Goal: Information Seeking & Learning: Check status

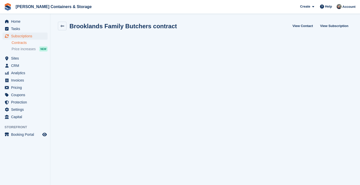
click at [32, 34] on span "Subscriptions" at bounding box center [26, 36] width 30 height 7
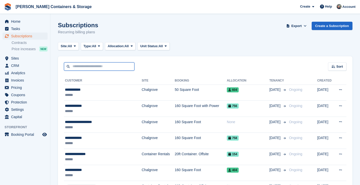
click at [82, 68] on input "text" at bounding box center [99, 66] width 71 height 8
type input "****"
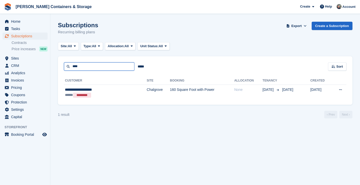
click at [90, 69] on input "****" at bounding box center [99, 66] width 71 height 8
type input "*"
click at [74, 46] on button "Site: All" at bounding box center [68, 46] width 21 height 8
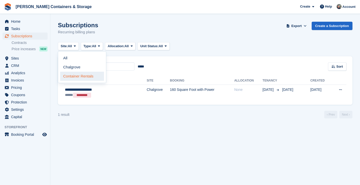
click at [79, 72] on link "Container Rentals" at bounding box center [82, 76] width 44 height 9
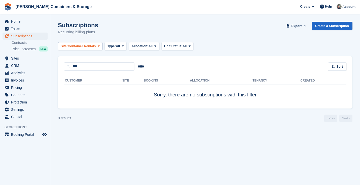
click at [98, 50] on button "Site: Container Rentals" at bounding box center [80, 46] width 45 height 8
click at [29, 40] on ul "Contracts Price increases NEW" at bounding box center [31, 46] width 39 height 12
click at [26, 43] on link "Contracts" at bounding box center [30, 42] width 36 height 5
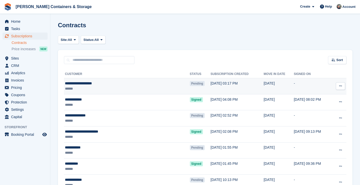
click at [96, 84] on div "**********" at bounding box center [109, 83] width 89 height 5
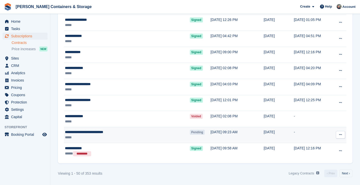
scroll to position [722, 0]
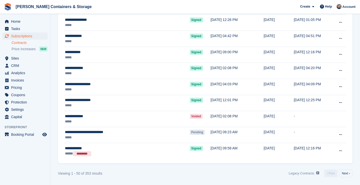
click at [345, 169] on nav "Legacy Contracts See a list of Contracts from before they were built in to Stor…" at bounding box center [320, 173] width 67 height 8
click at [344, 170] on link "Next ›" at bounding box center [346, 173] width 13 height 8
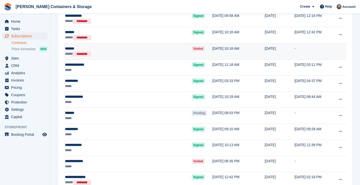
scroll to position [143, 0]
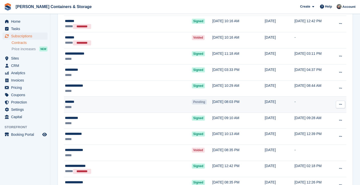
click at [113, 106] on div "*****" at bounding box center [111, 106] width 92 height 5
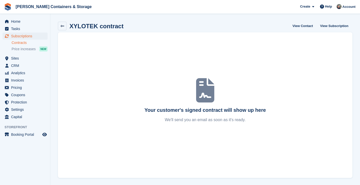
click at [83, 26] on h2 "XYLOTEK contract" at bounding box center [97, 26] width 54 height 7
copy h2 "XYLOTEK"
click at [29, 34] on span "Subscriptions" at bounding box center [26, 36] width 30 height 7
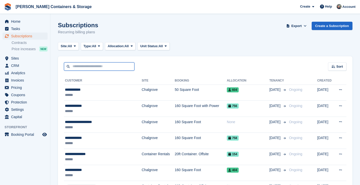
click at [101, 62] on input "text" at bounding box center [99, 66] width 71 height 8
paste input "*******"
type input "*******"
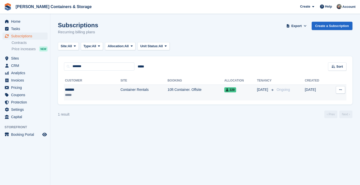
click at [121, 93] on td "Container Rentals" at bounding box center [143, 92] width 47 height 16
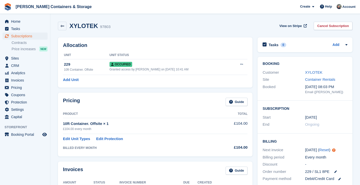
click at [316, 77] on div "Container Rentals" at bounding box center [326, 80] width 42 height 6
click at [312, 71] on link "XYLOTEK" at bounding box center [313, 72] width 17 height 4
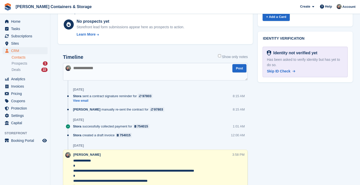
scroll to position [279, 0]
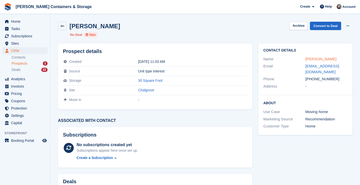
click at [320, 59] on link "[PERSON_NAME]" at bounding box center [321, 59] width 31 height 4
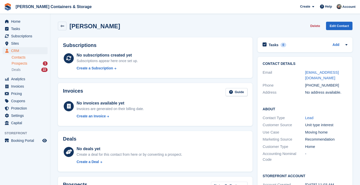
click at [26, 63] on span "Prospects" at bounding box center [20, 63] width 16 height 5
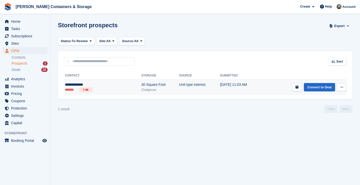
click at [141, 87] on div "30 Square Foot" at bounding box center [160, 84] width 38 height 5
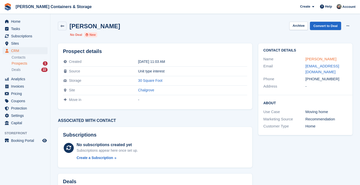
click at [321, 59] on link "[PERSON_NAME]" at bounding box center [321, 59] width 31 height 4
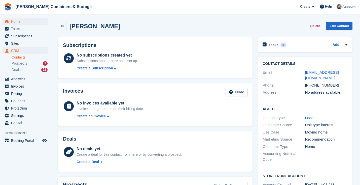
click at [25, 18] on span "Home" at bounding box center [26, 21] width 30 height 7
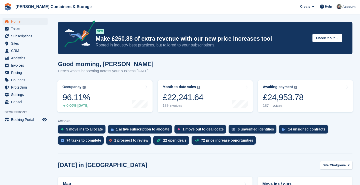
scroll to position [71, 0]
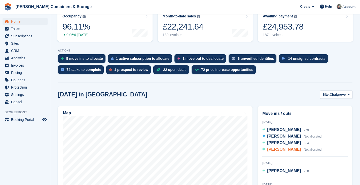
click at [271, 149] on span "[PERSON_NAME]" at bounding box center [284, 149] width 34 height 4
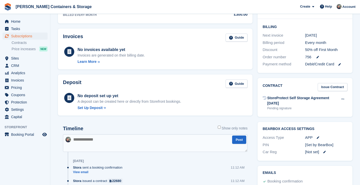
scroll to position [122, 0]
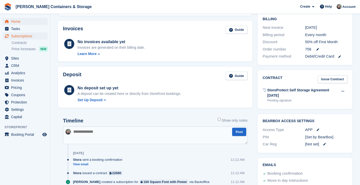
click at [20, 22] on span "Home" at bounding box center [26, 21] width 30 height 7
